Goal: Navigation & Orientation: Go to known website

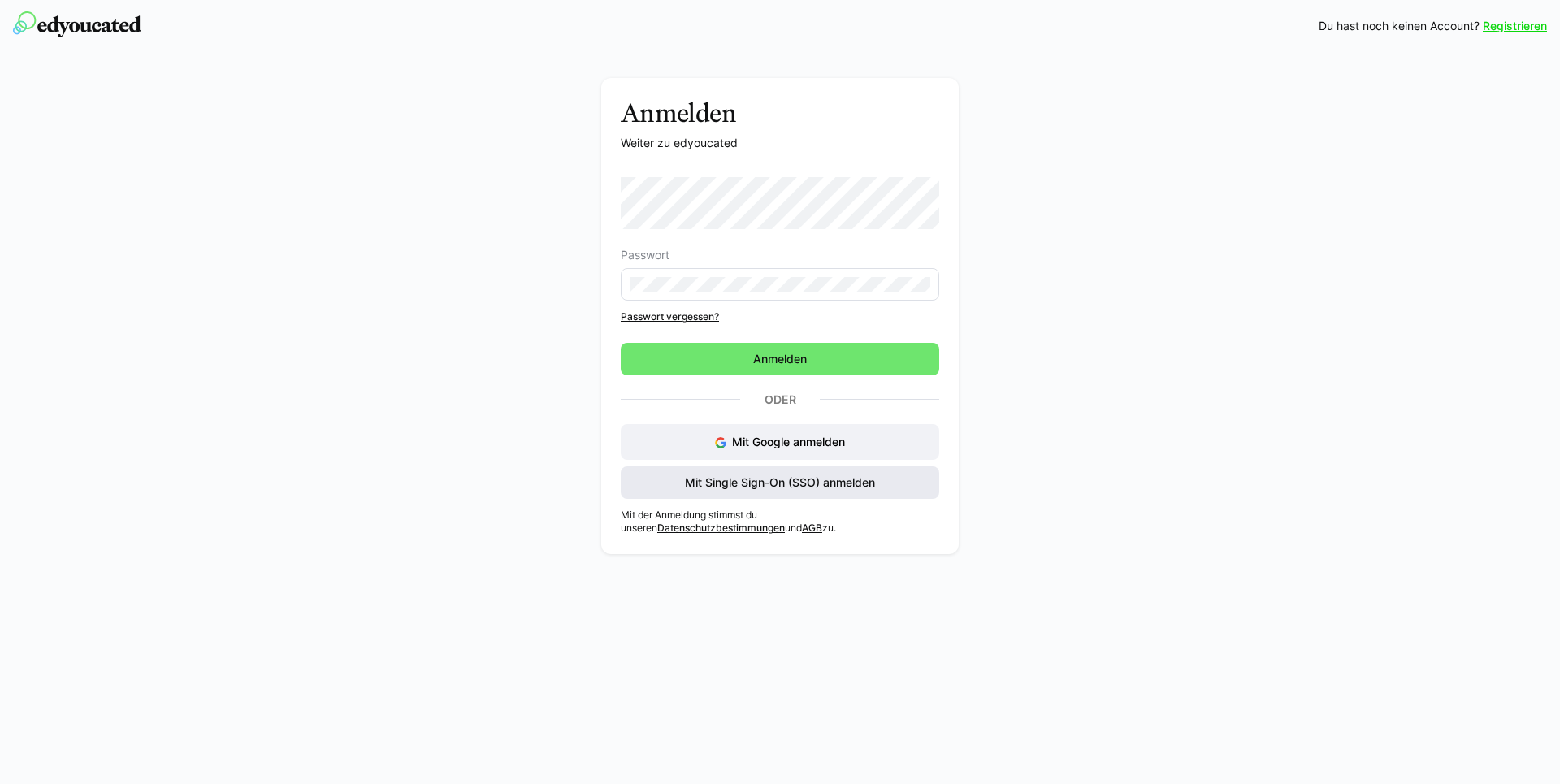
click at [814, 475] on span "Mit Single Sign-On (SSO) anmelden" at bounding box center [780, 482] width 195 height 17
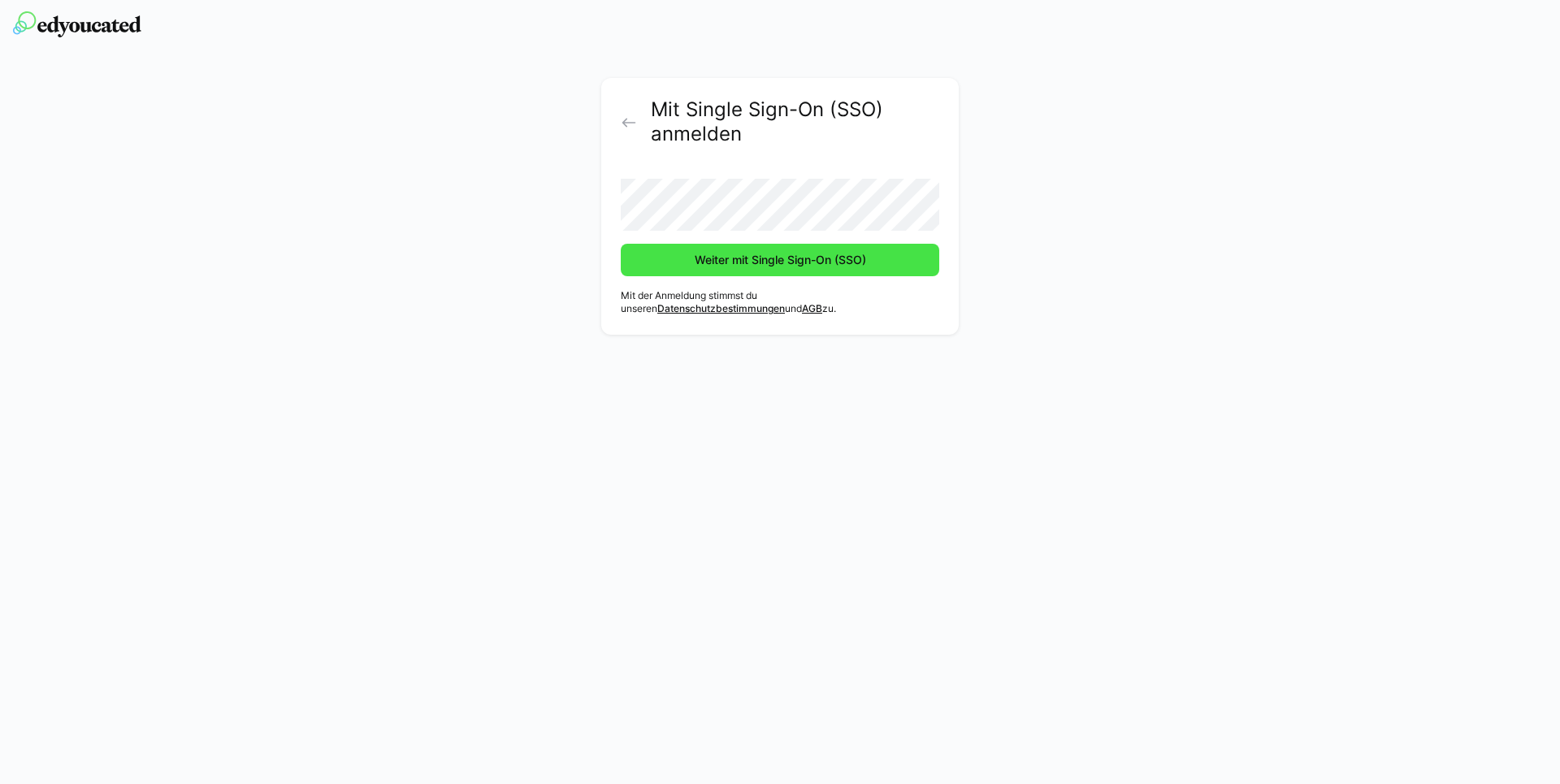
click at [771, 258] on span "Weiter mit Single Sign-On (SSO)" at bounding box center [780, 260] width 176 height 17
